Goal: Find specific page/section

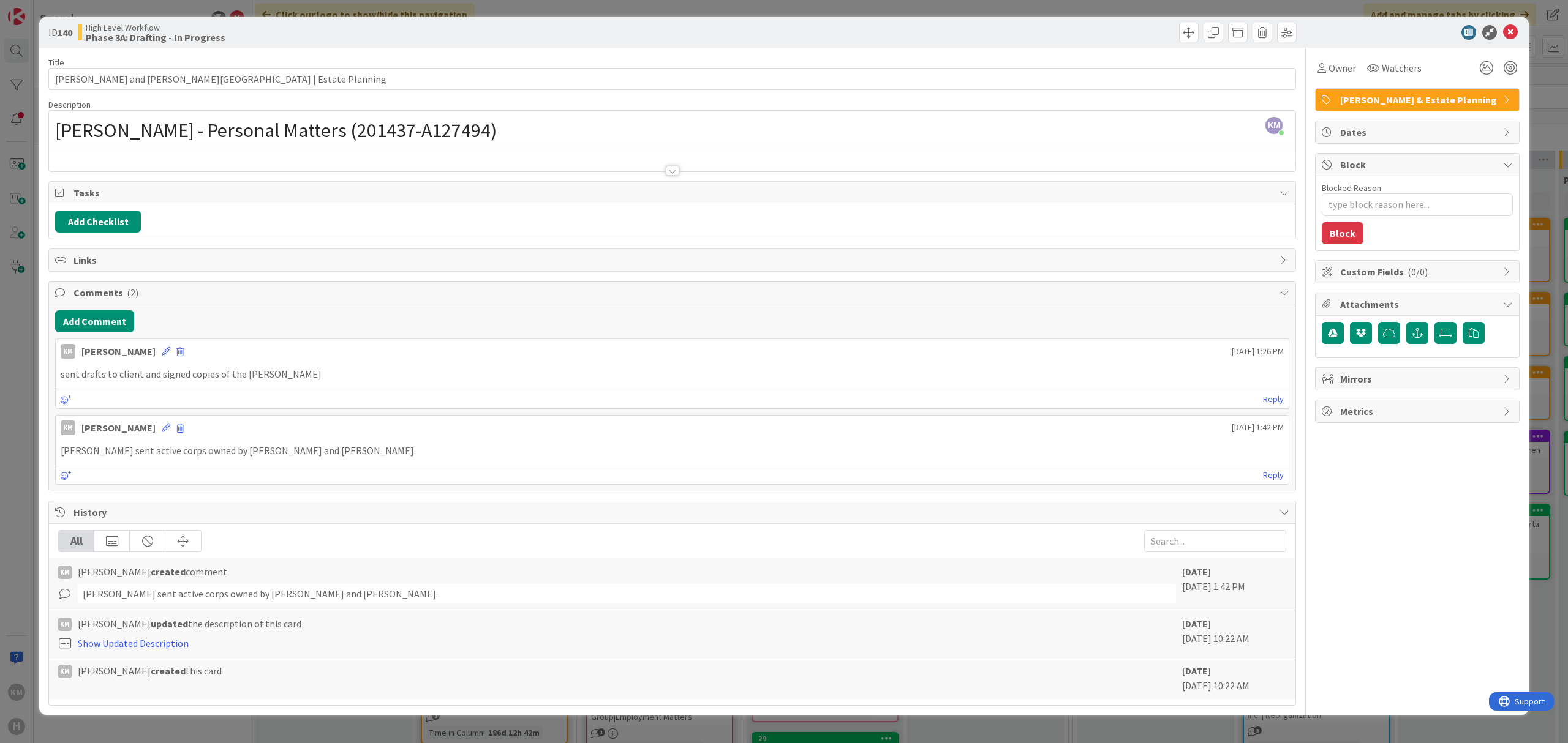
click at [88, 8] on div "ID 140 High Level Workflow Phase 3A: Drafting - In Progress Title 58 / 128 [PER…" at bounding box center [784, 372] width 1568 height 743
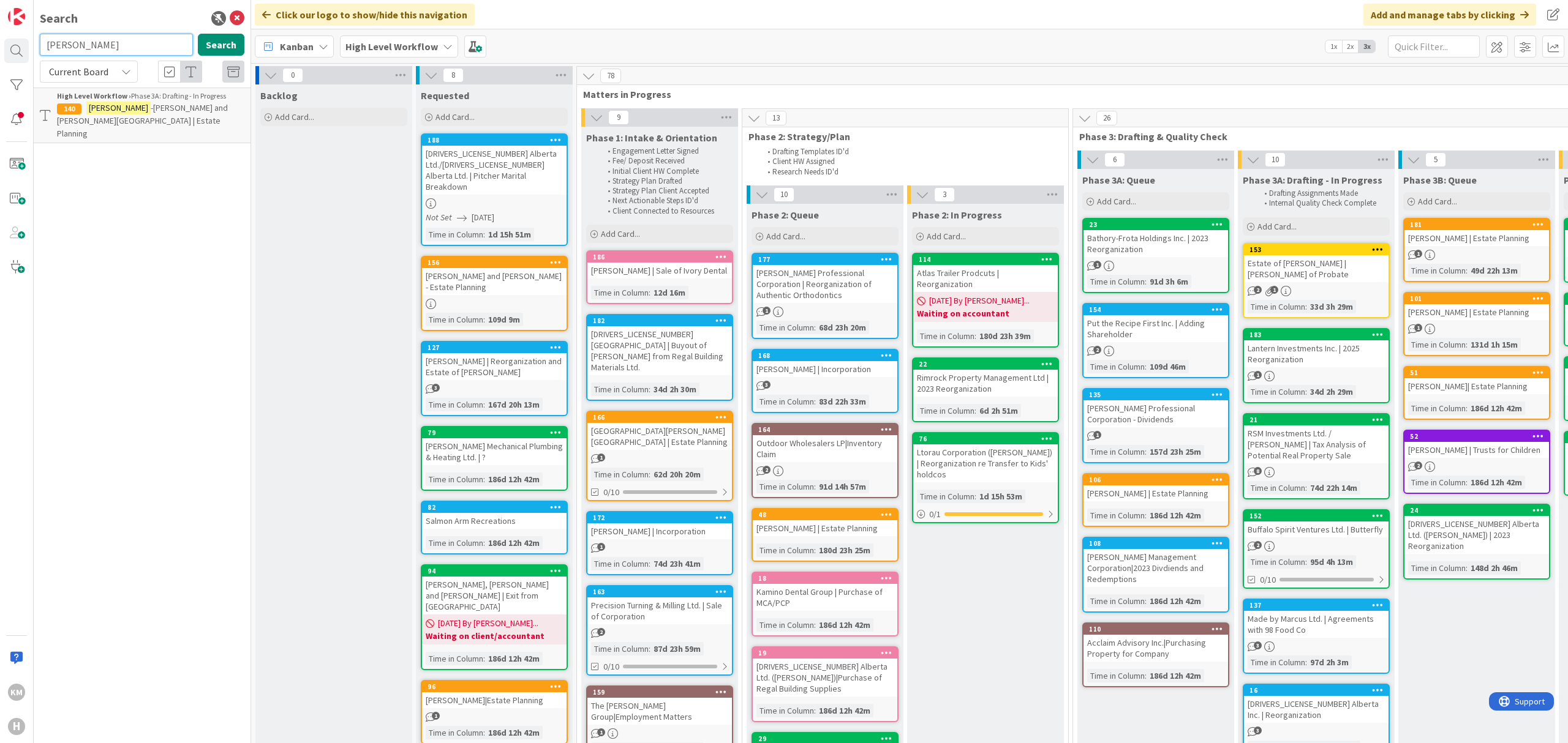
click at [97, 45] on input "[PERSON_NAME]" at bounding box center [116, 45] width 153 height 22
type input "[PERSON_NAME]"
click at [131, 158] on span ", [PERSON_NAME] and [PERSON_NAME]|Estate Planning" at bounding box center [144, 169] width 173 height 24
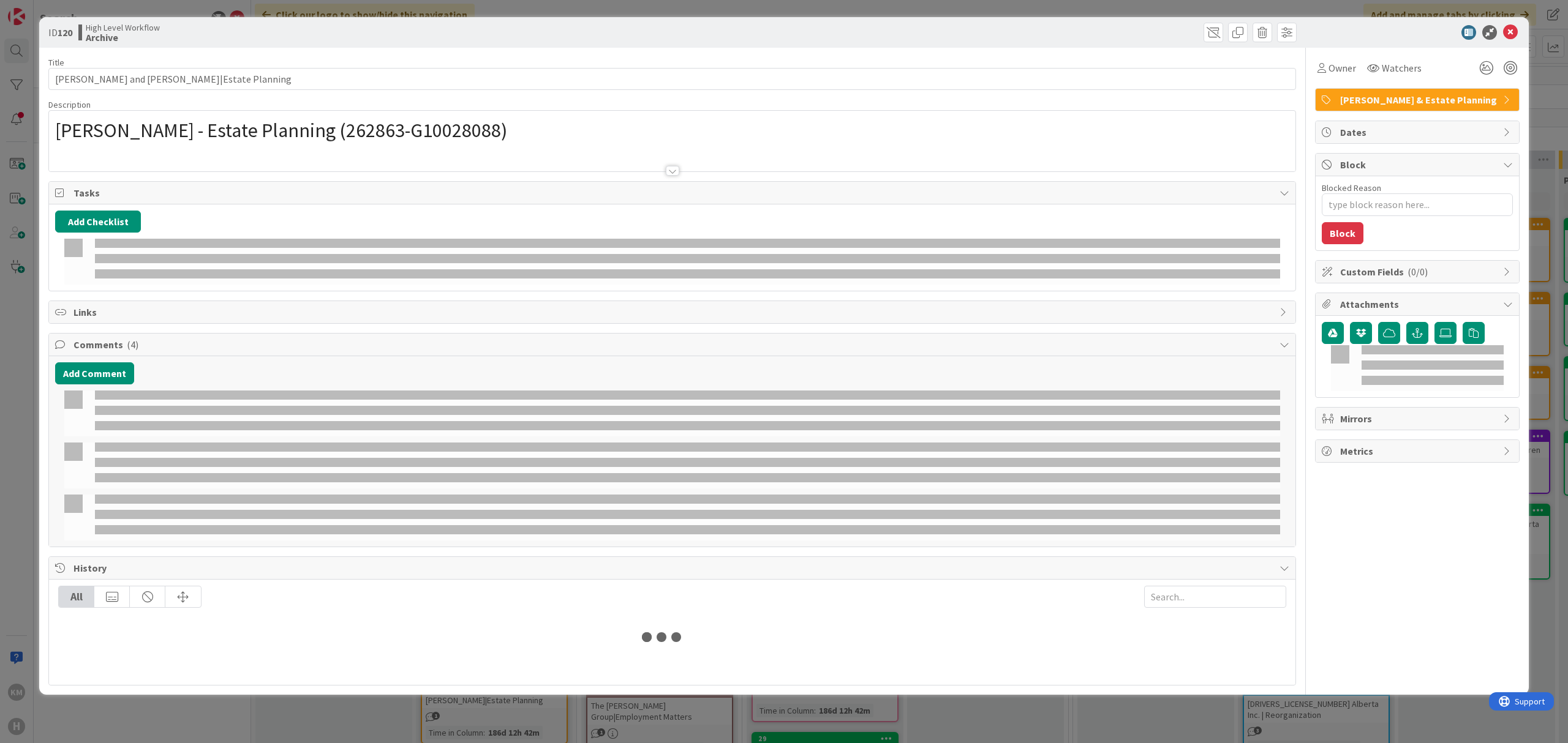
type textarea "x"
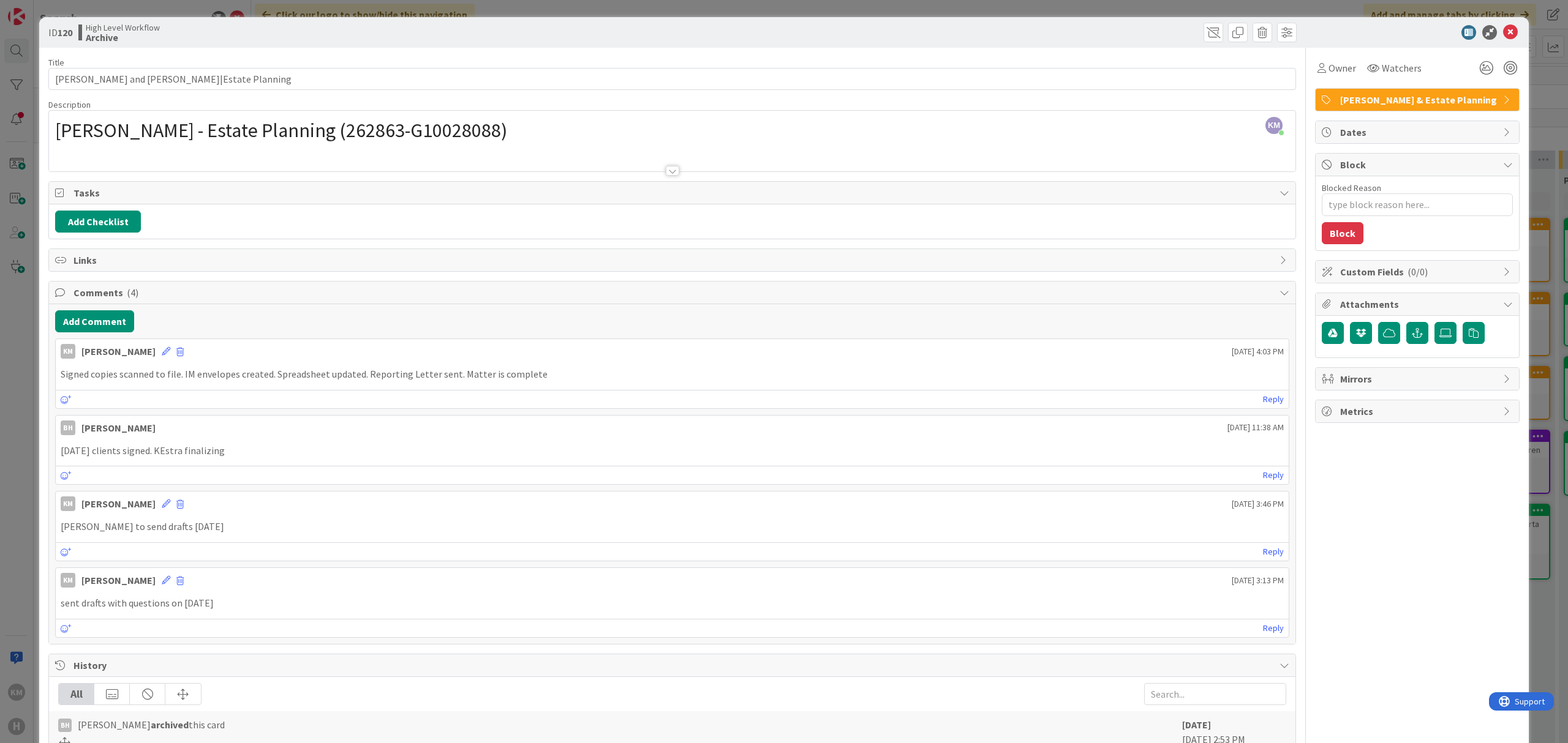
click at [20, 348] on div "ID 120 High Level Workflow Archive Title 37 / 128 [PERSON_NAME] and [PERSON_NAM…" at bounding box center [784, 372] width 1568 height 743
